Goal: Information Seeking & Learning: Learn about a topic

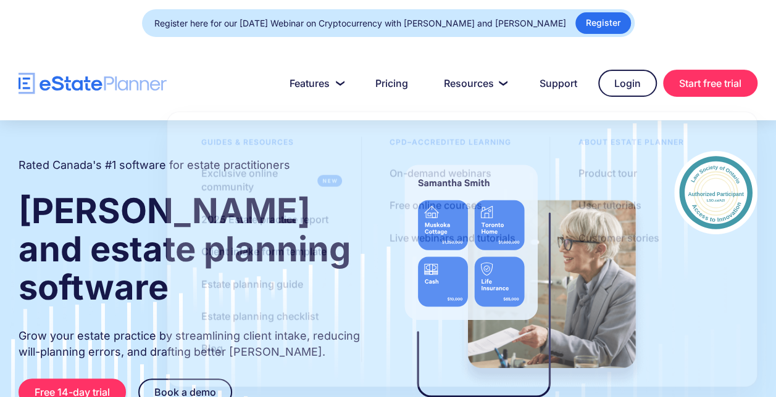
click at [128, 286] on div "Rated Canada's #1 software for estate practitioners Wills and estate planning s…" at bounding box center [192, 320] width 347 height 339
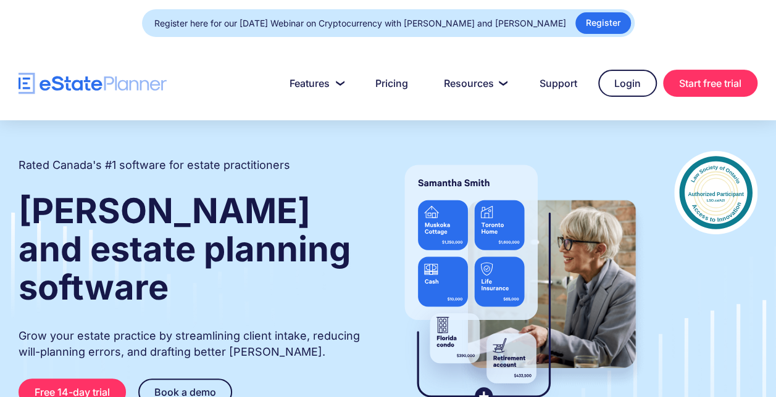
click at [128, 286] on div "Rated Canada's #1 software for estate practitioners Wills and estate planning s…" at bounding box center [192, 320] width 347 height 339
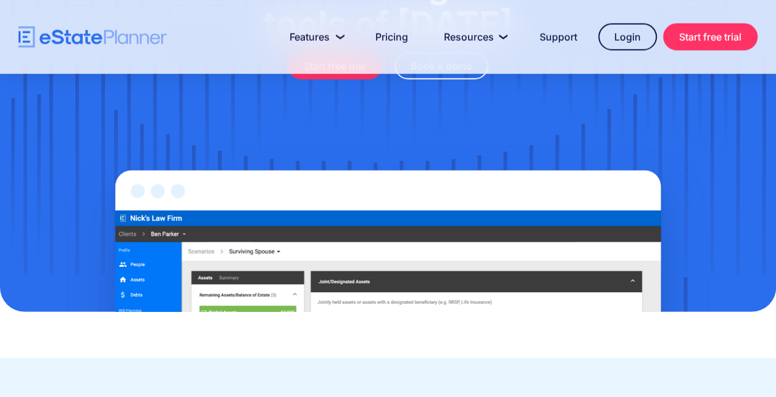
scroll to position [4177, 0]
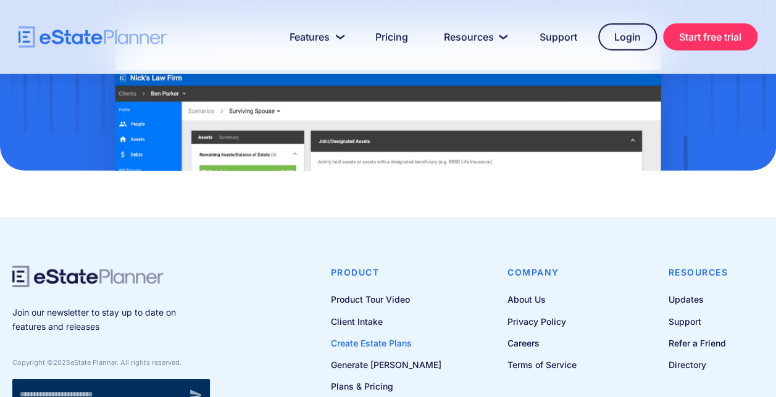
click at [369, 336] on link "Create Estate Plans" at bounding box center [386, 343] width 110 height 15
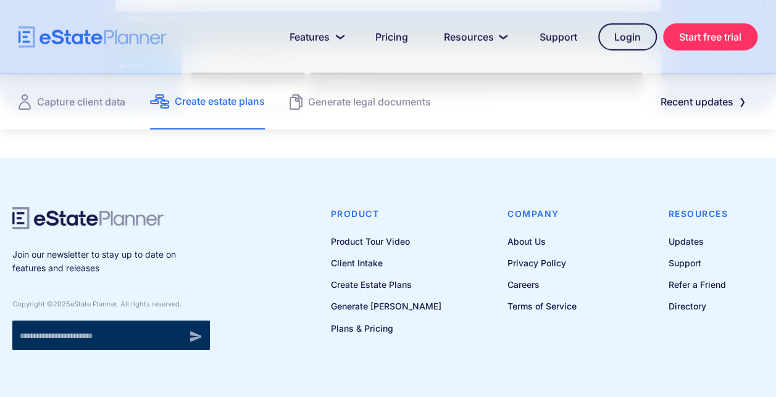
scroll to position [1823, 0]
click at [391, 236] on link "Product Tour Video" at bounding box center [386, 240] width 110 height 15
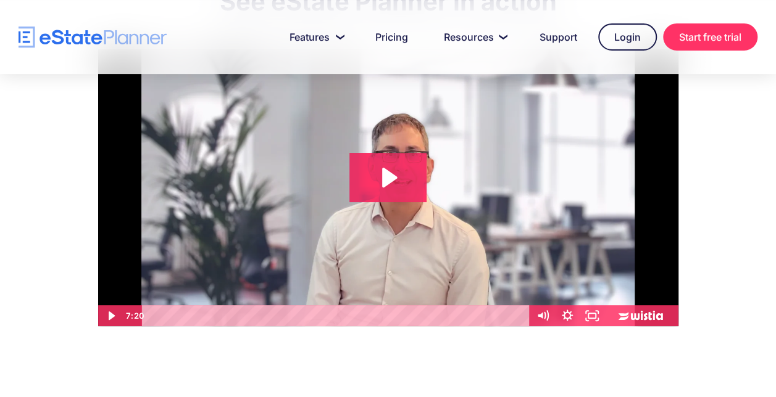
scroll to position [125, 0]
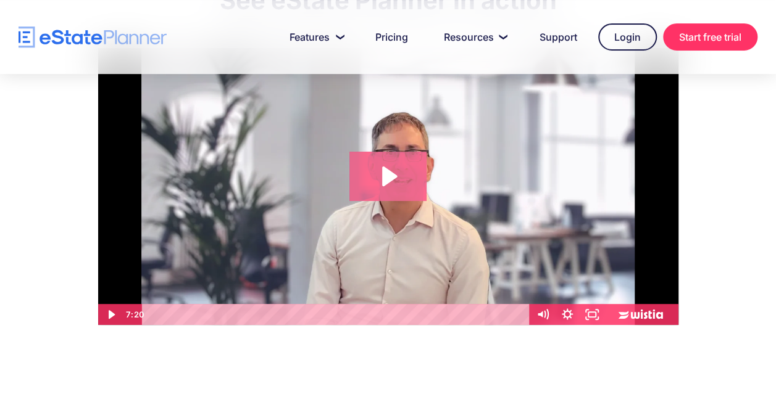
click at [389, 176] on icon "Play Video: eState Product Demo Video" at bounding box center [389, 177] width 15 height 20
